Goal: Transaction & Acquisition: Purchase product/service

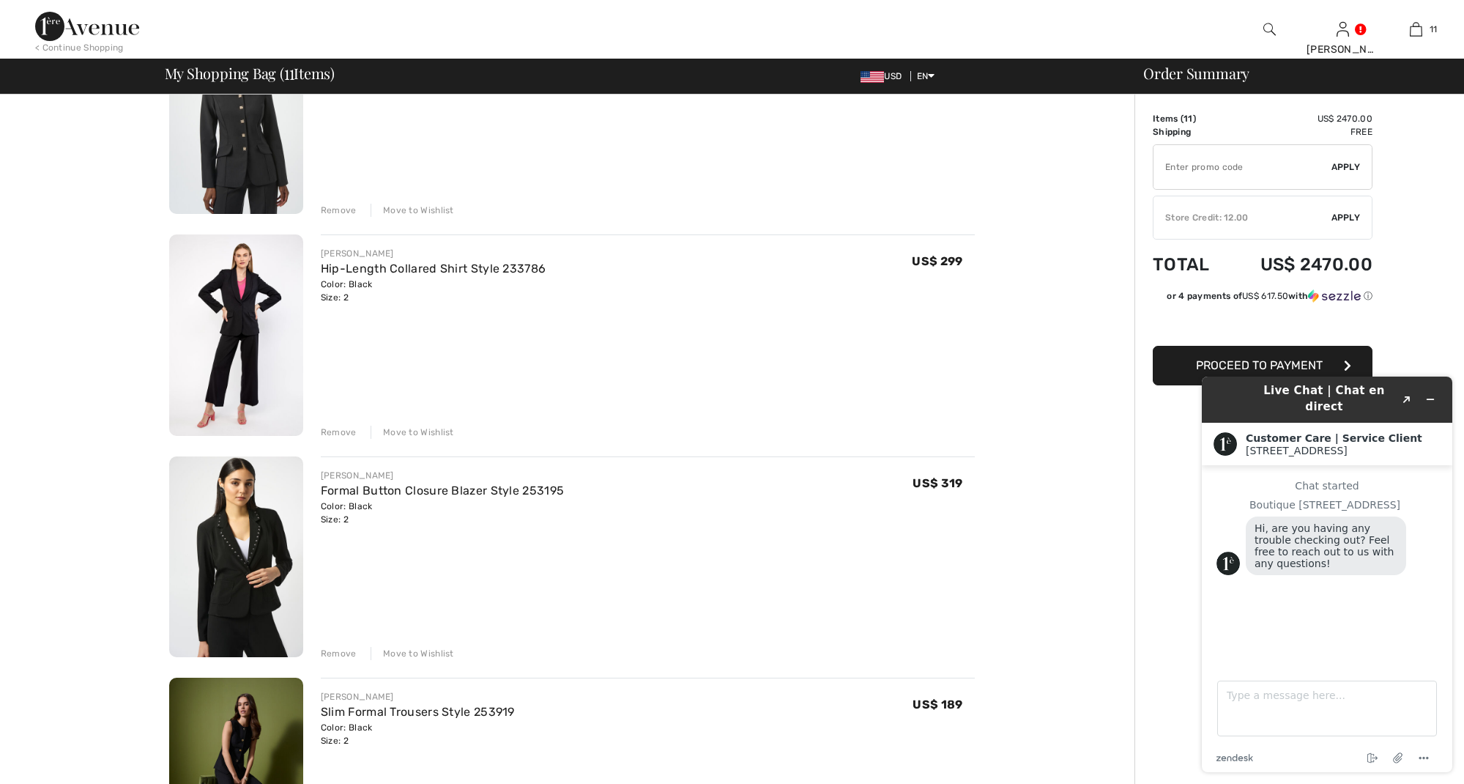
click at [243, 301] on img at bounding box center [236, 334] width 134 height 201
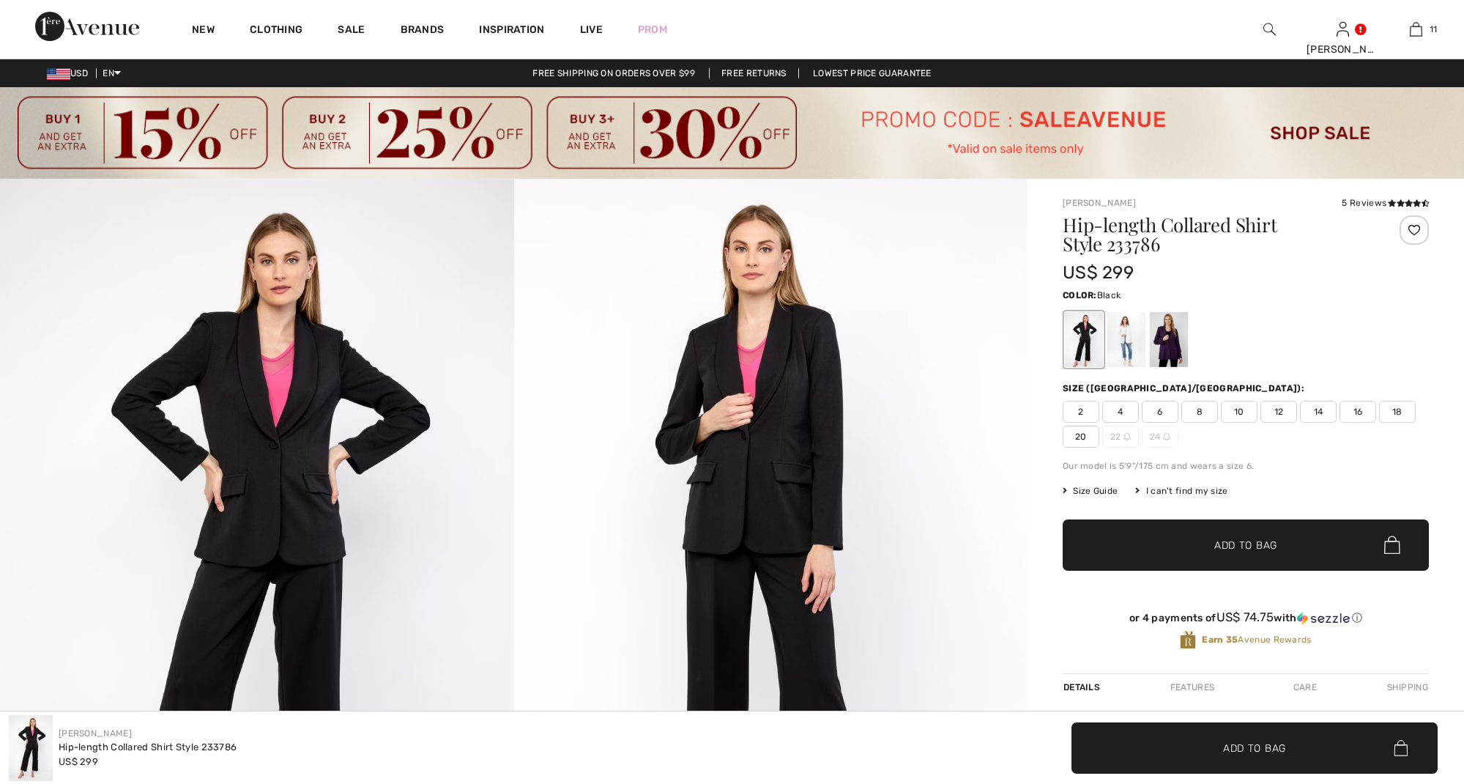
checkbox input "true"
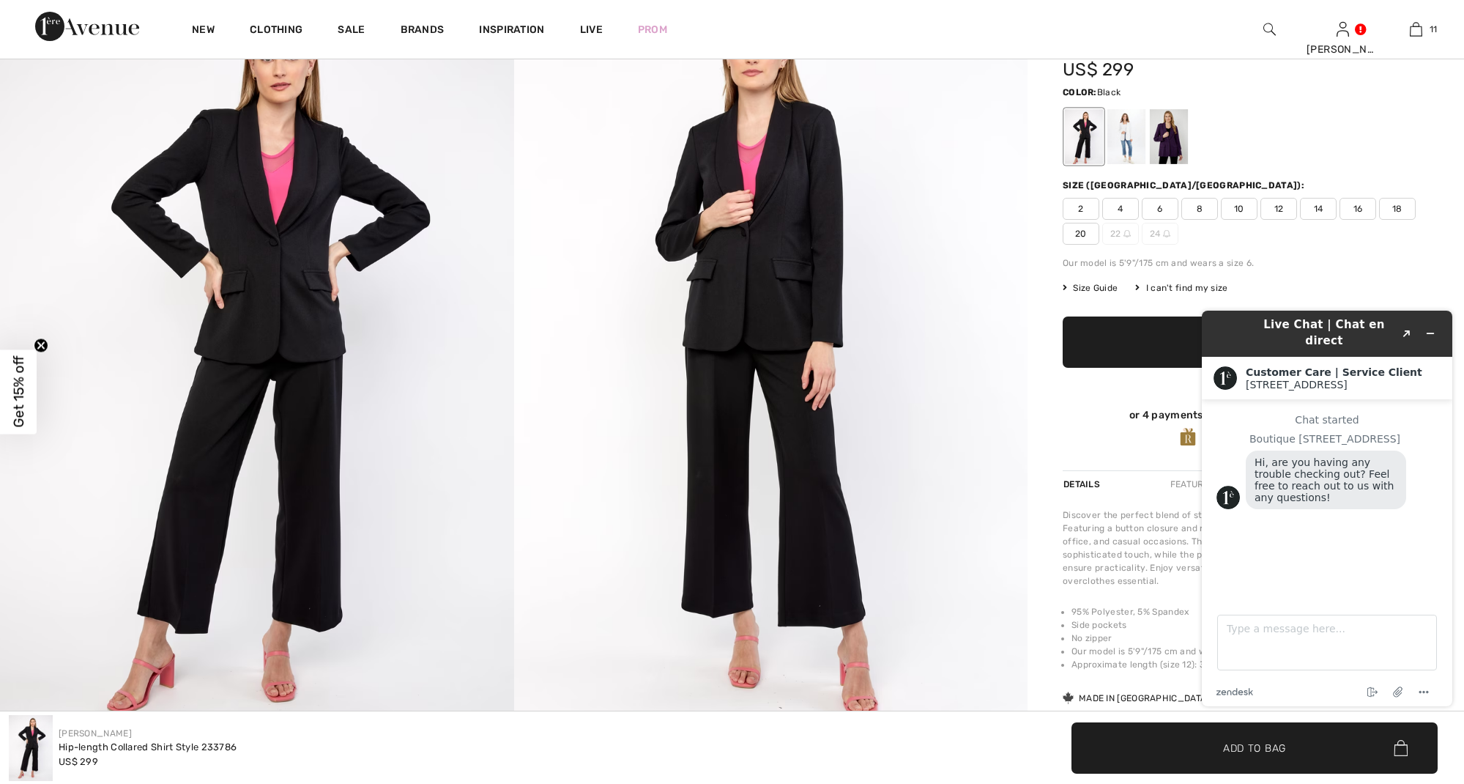
scroll to position [269, 0]
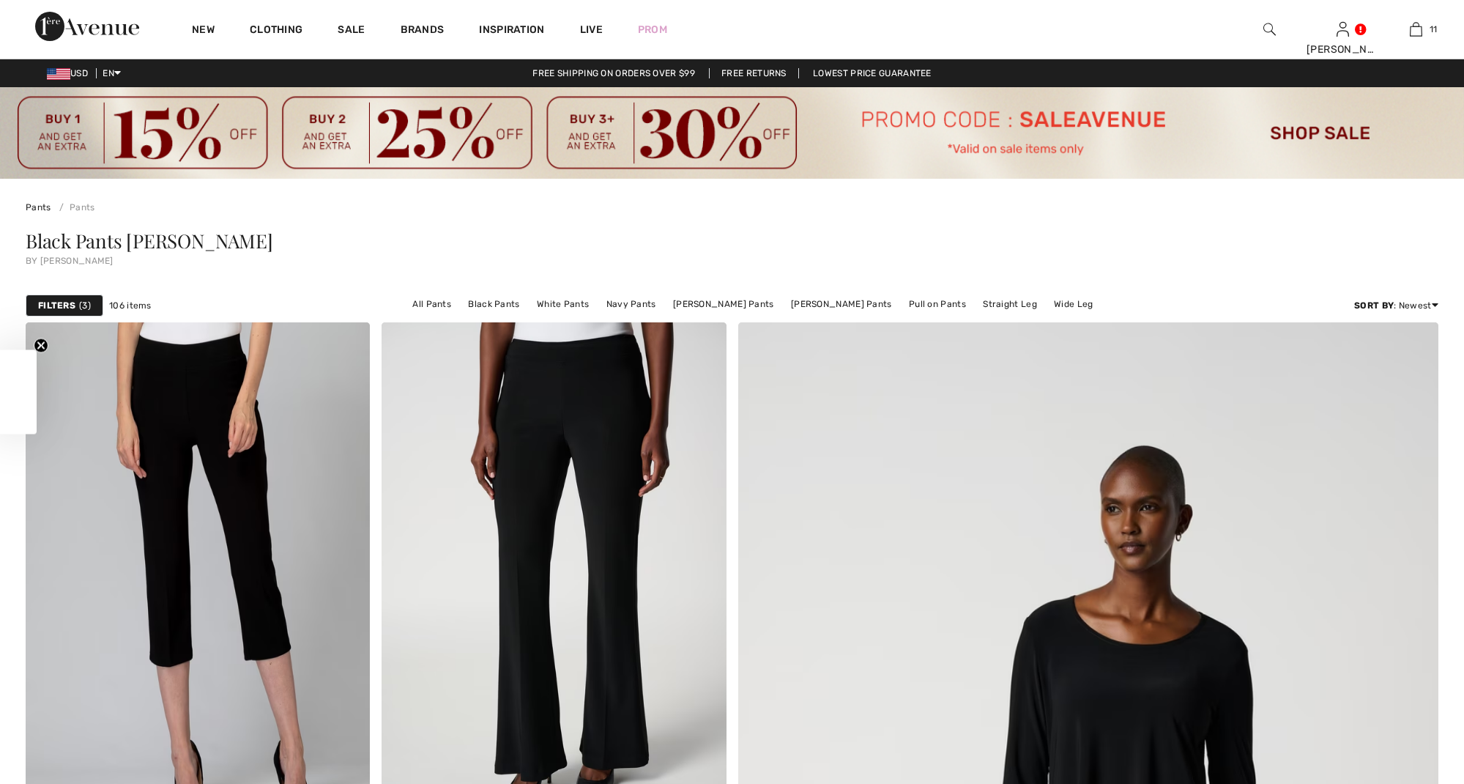
checkbox input "true"
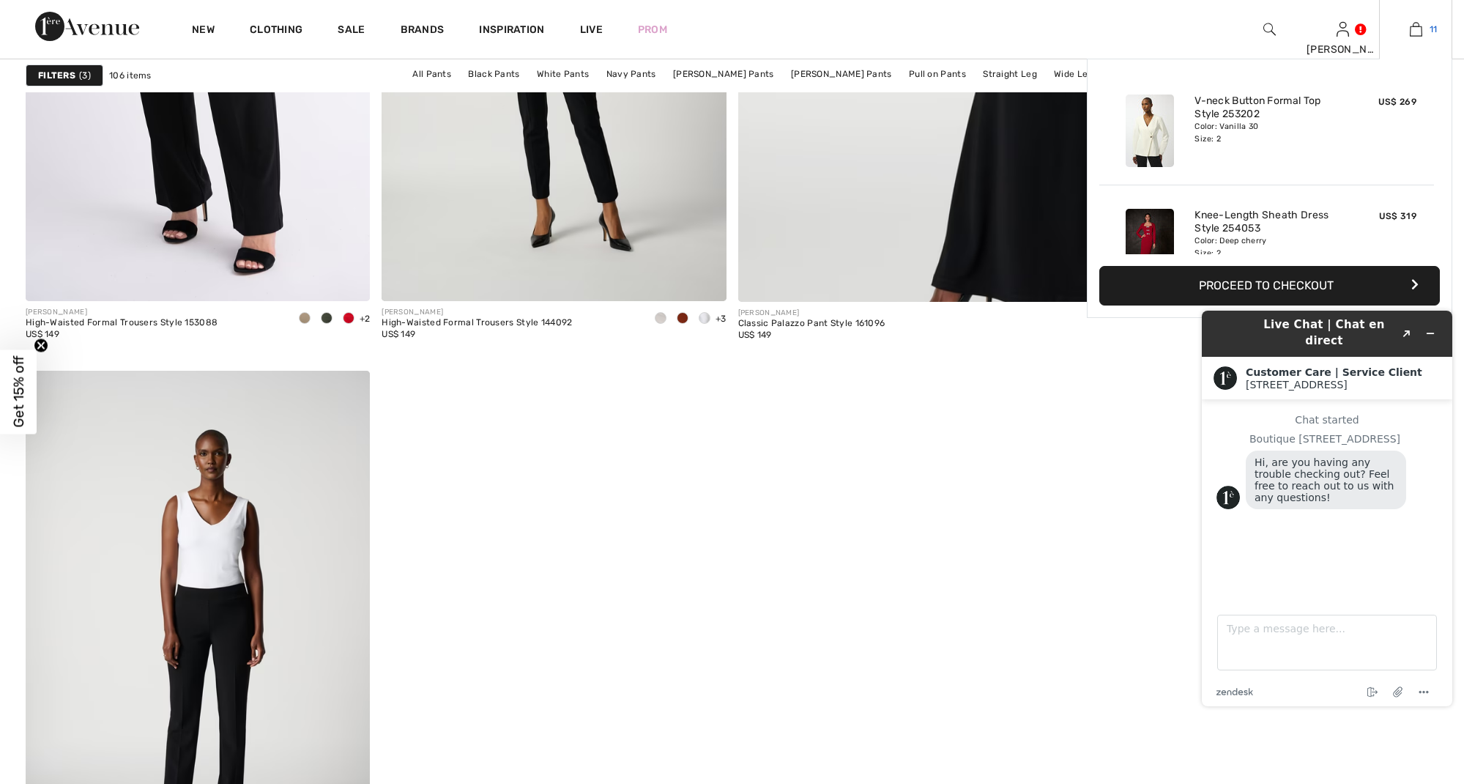
click at [1413, 29] on img at bounding box center [1416, 30] width 12 height 18
click at [1415, 29] on img at bounding box center [1416, 30] width 12 height 18
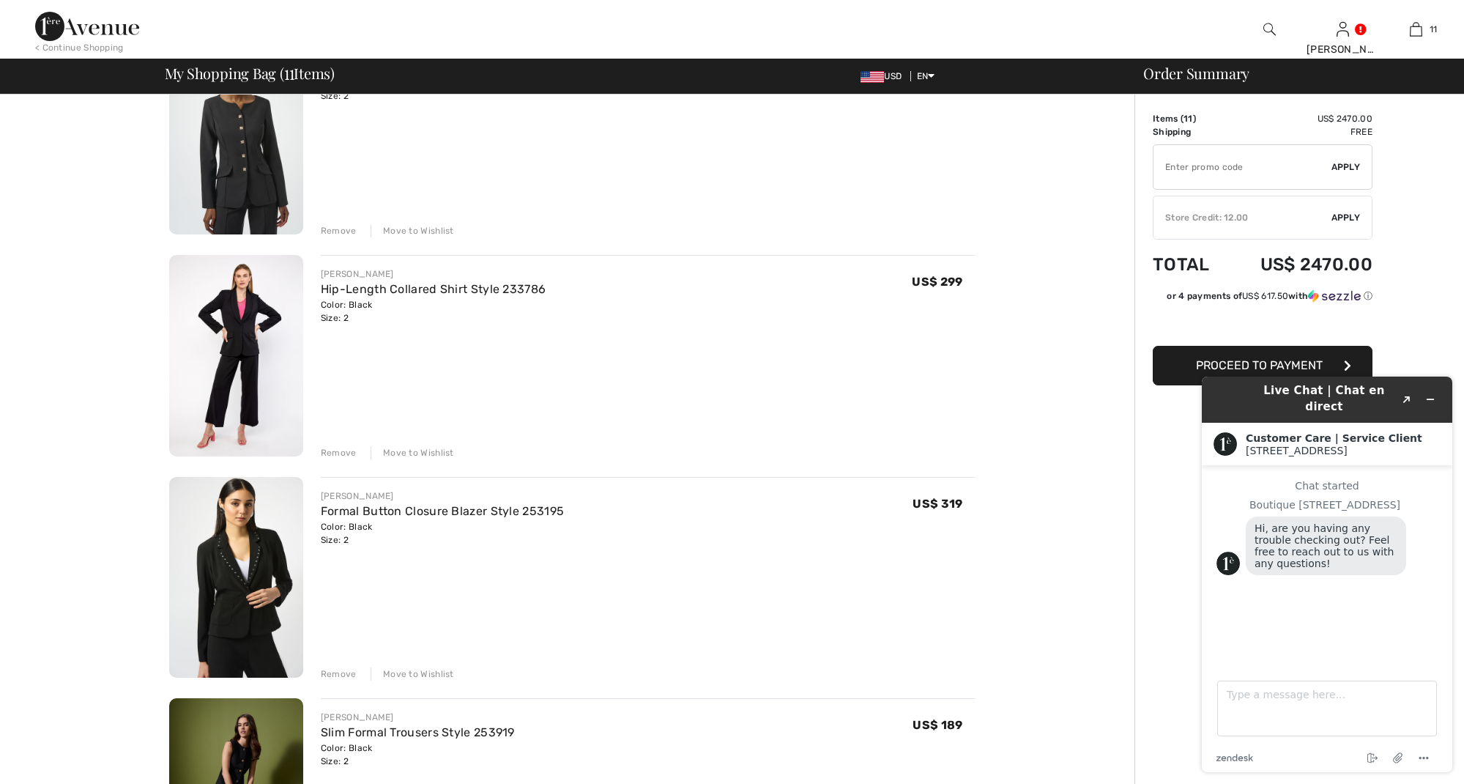
scroll to position [1096, 0]
